Goal: Find contact information: Find contact information

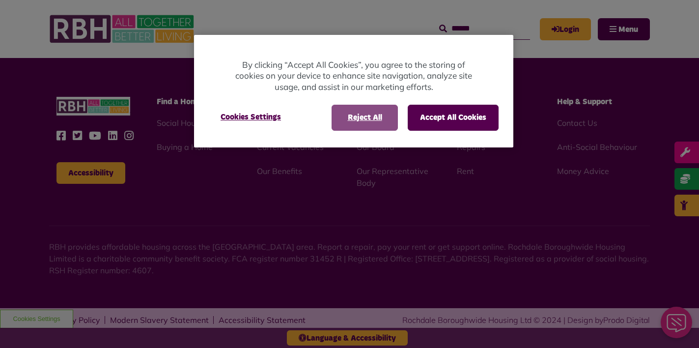
click at [339, 120] on button "Reject All" at bounding box center [365, 118] width 66 height 26
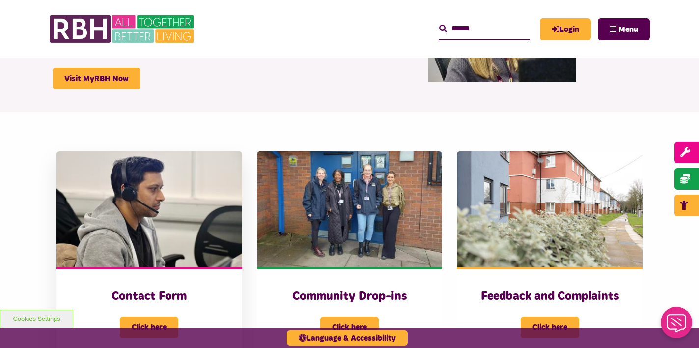
scroll to position [179, 0]
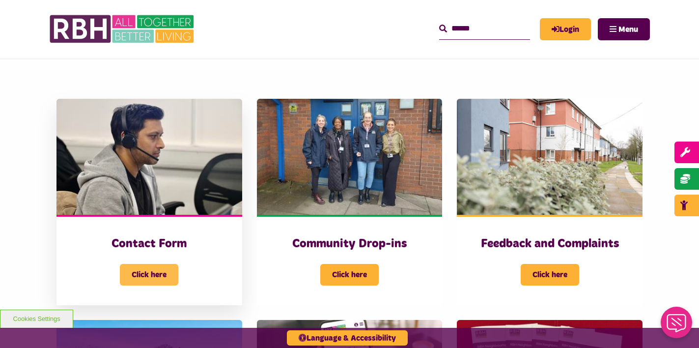
click at [170, 271] on span "Click here" at bounding box center [149, 275] width 58 height 22
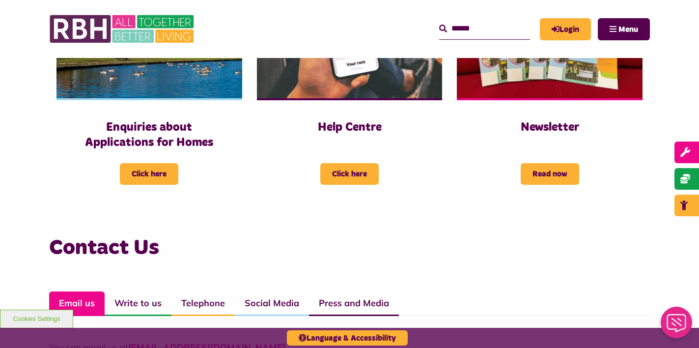
scroll to position [519, 0]
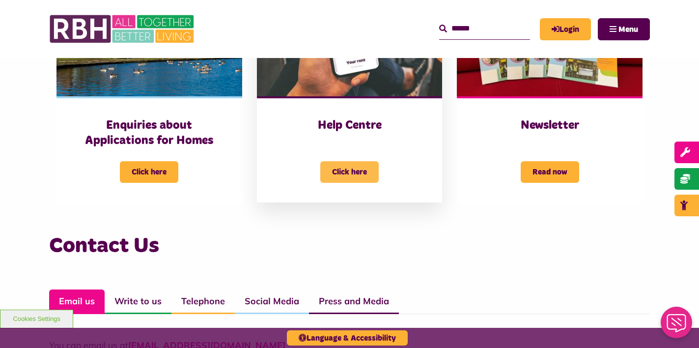
click at [369, 167] on span "Click here" at bounding box center [349, 172] width 58 height 22
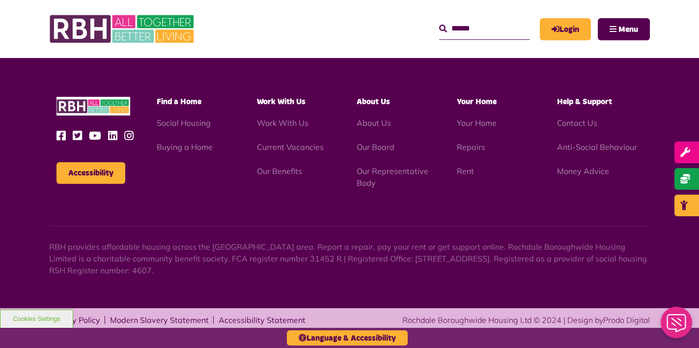
scroll to position [592, 0]
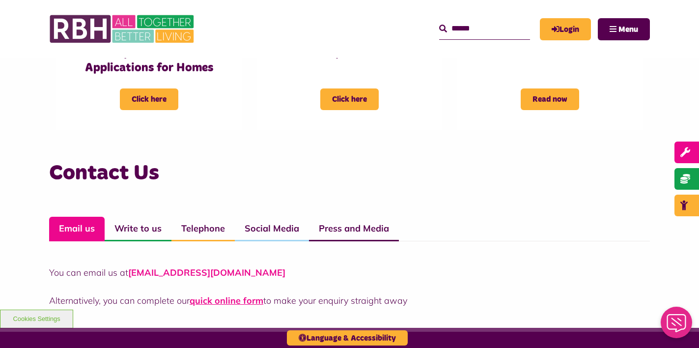
drag, startPoint x: 269, startPoint y: 272, endPoint x: 131, endPoint y: 273, distance: 137.6
click at [131, 273] on p "You can email us at CustomerExperience@rbh.org.uk" at bounding box center [349, 272] width 601 height 13
copy p "You can email us at CustomerExperience@rbh.org.uk"
